Goal: Use online tool/utility: Use online tool/utility

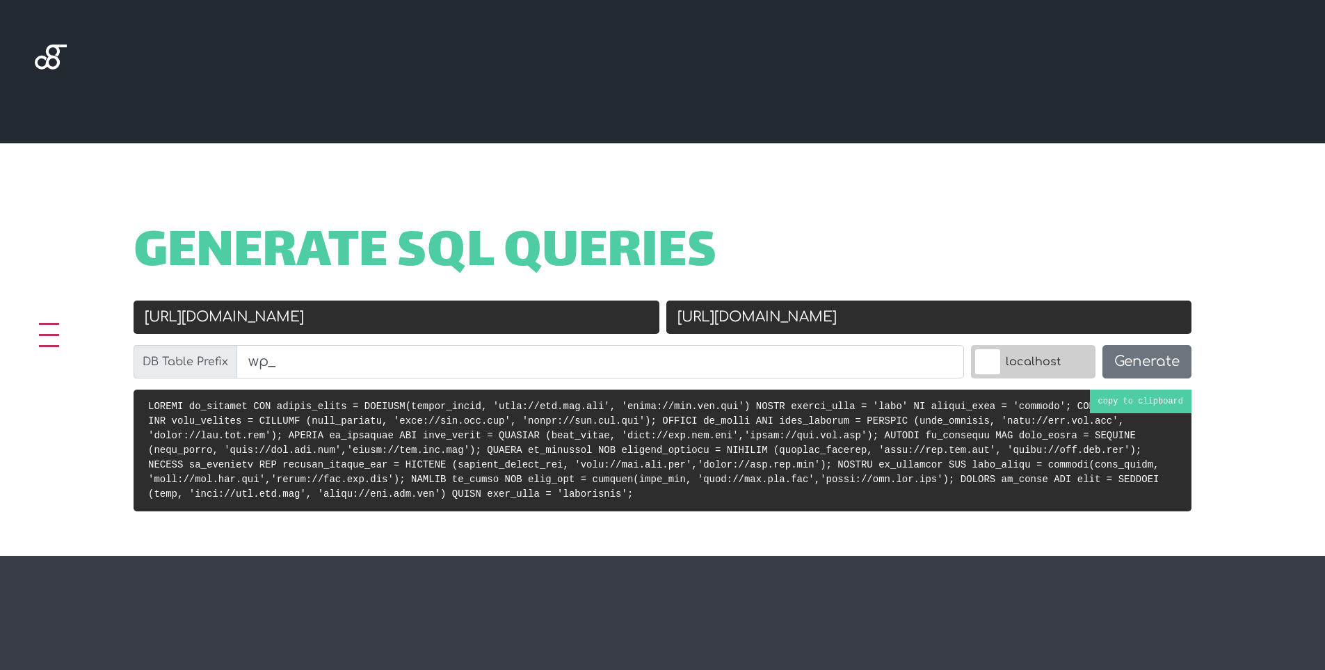
scroll to position [417, 0]
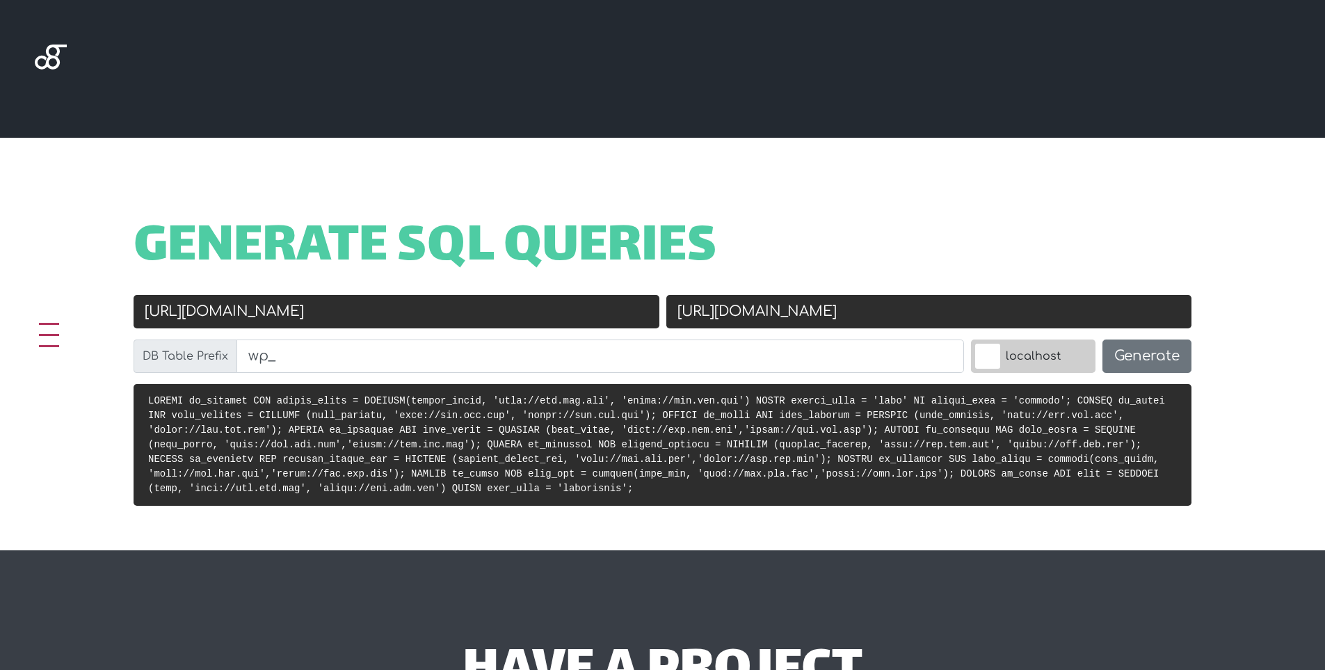
click at [781, 310] on input "[URL][DOMAIN_NAME]" at bounding box center [929, 311] width 526 height 33
click at [305, 320] on input "[URL][DOMAIN_NAME]" at bounding box center [397, 311] width 526 height 33
paste input "s://[DOMAIN_NAME]"
type input "[URL][DOMAIN_NAME]"
click at [837, 321] on input "[URL][DOMAIN_NAME]" at bounding box center [929, 311] width 526 height 33
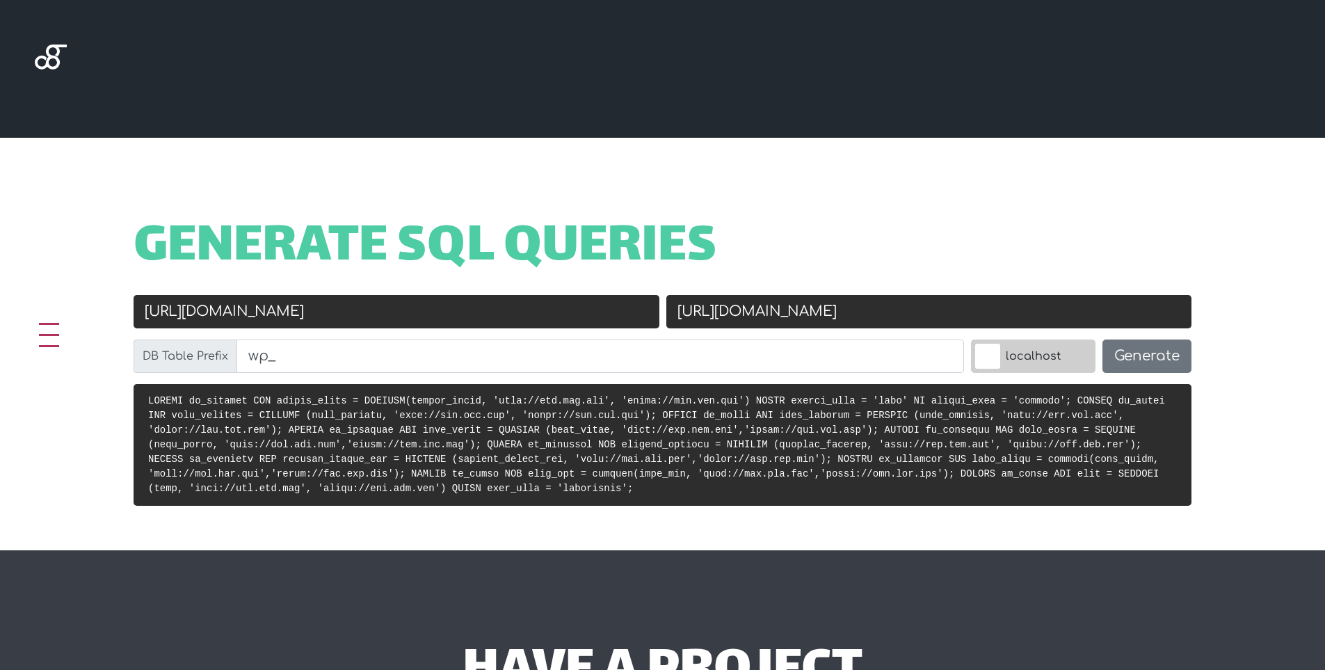
paste input "thonglandscape"
click at [677, 317] on input "[DOMAIN_NAME]" at bounding box center [929, 311] width 526 height 33
type input "[URL][DOMAIN_NAME]"
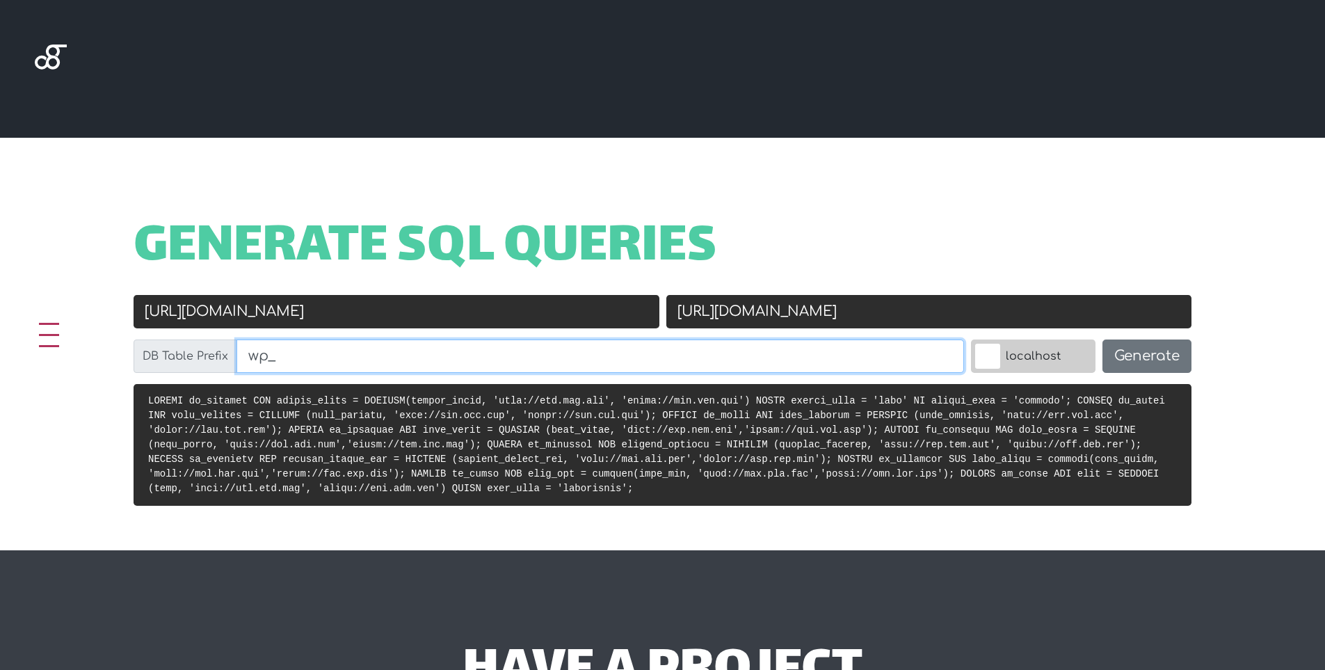
click at [629, 352] on input "wp_" at bounding box center [599, 355] width 727 height 33
paste input "eu_options"
drag, startPoint x: 293, startPoint y: 355, endPoint x: 604, endPoint y: 369, distance: 311.9
click at [604, 369] on input "wpeu_options" at bounding box center [599, 355] width 727 height 33
type input "wpeu_"
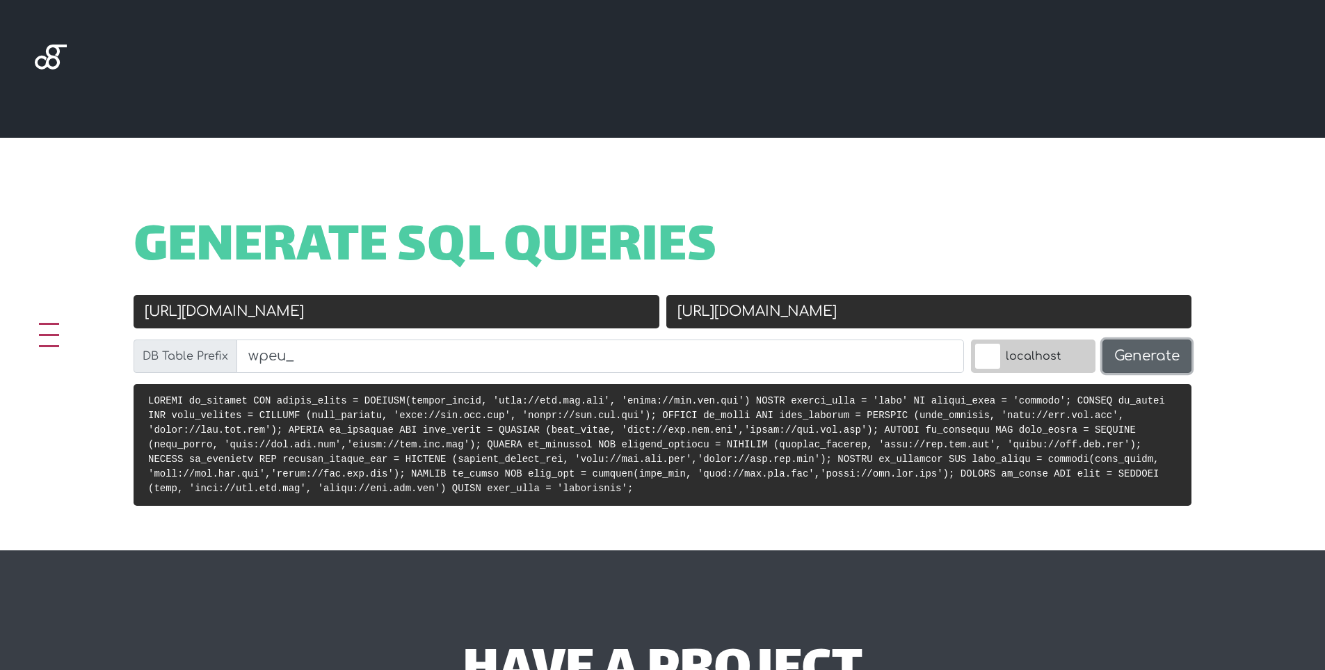
click at [1149, 353] on button "Generate" at bounding box center [1146, 355] width 89 height 33
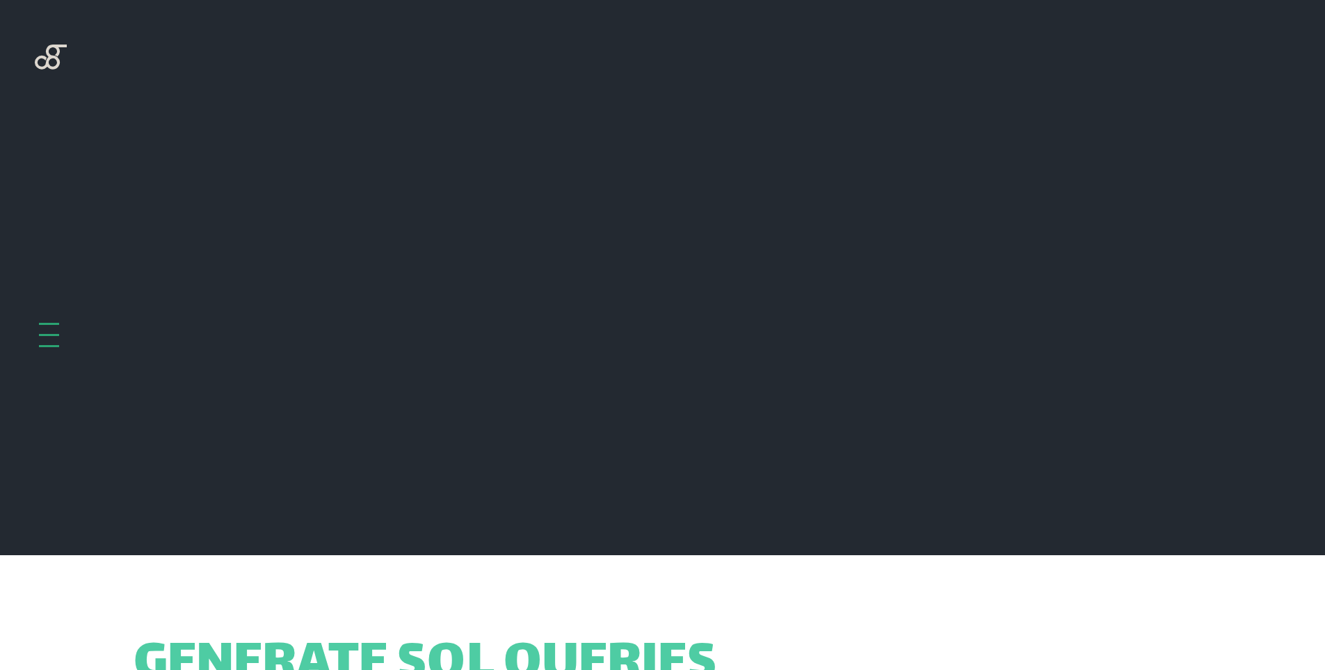
scroll to position [555, 0]
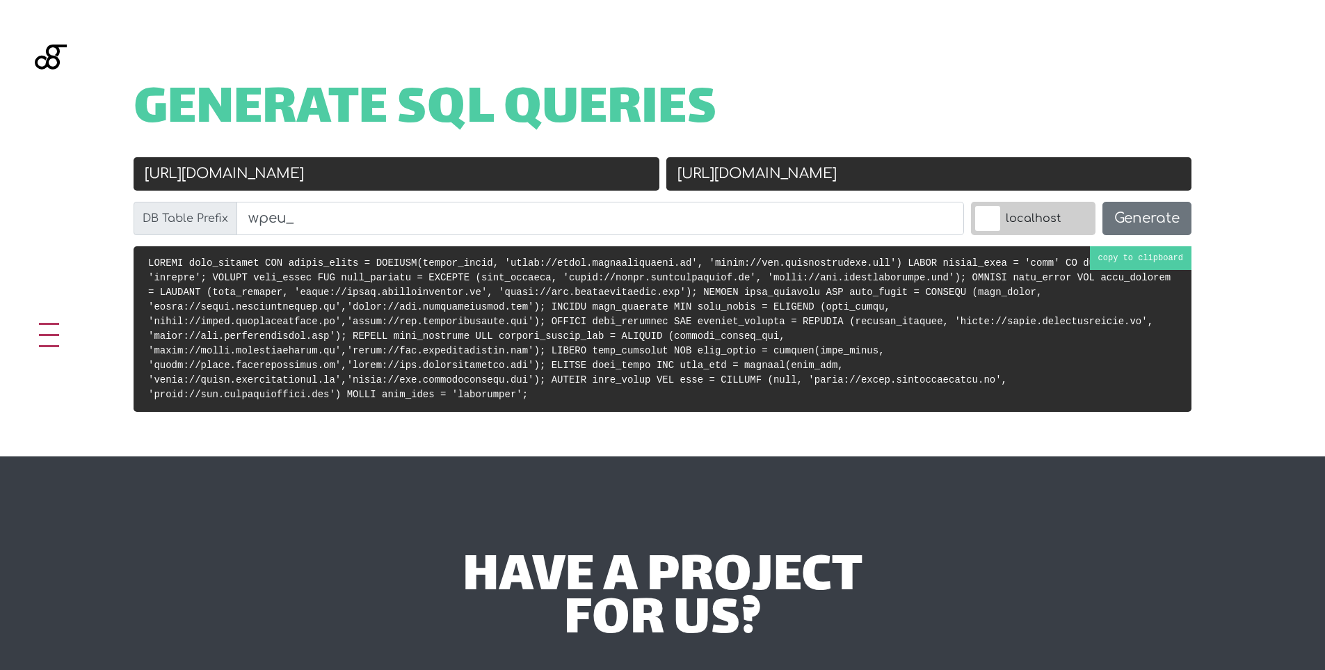
click at [1035, 291] on pre at bounding box center [663, 328] width 1058 height 165
drag, startPoint x: 375, startPoint y: 174, endPoint x: 0, endPoint y: 175, distance: 374.8
click at [0, 175] on div "Generate SQL Queries Old URL [URL][DOMAIN_NAME] New URL [URL][DOMAIN_NAME] DB T…" at bounding box center [662, 228] width 1325 height 456
click at [929, 176] on input "[URL][DOMAIN_NAME]" at bounding box center [929, 173] width 526 height 33
